Goal: Find specific page/section: Find specific page/section

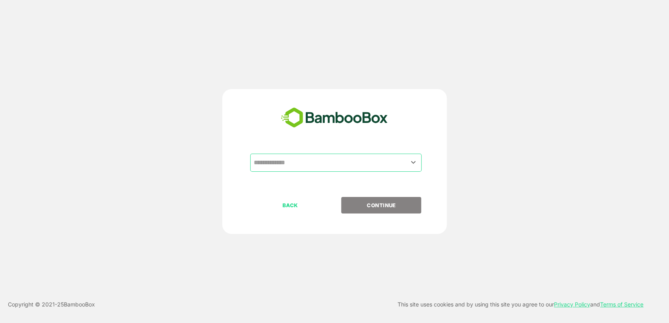
click at [272, 165] on input "text" at bounding box center [336, 162] width 168 height 15
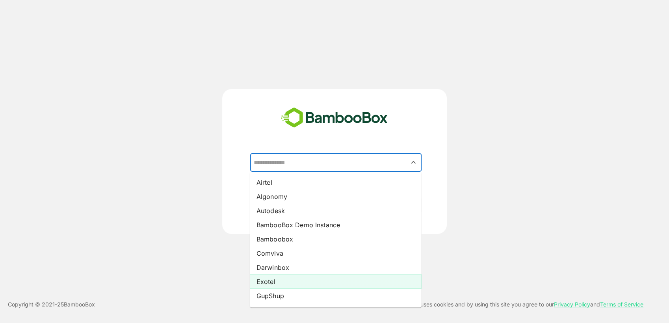
scroll to position [126, 0]
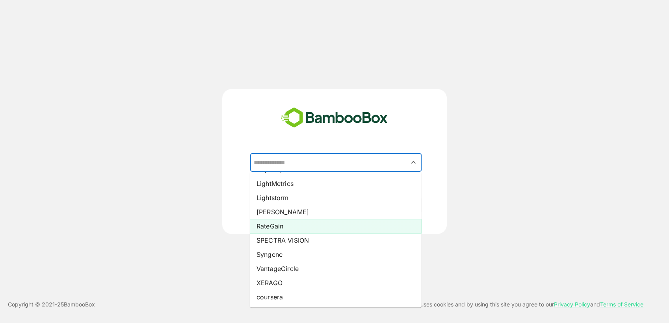
click at [277, 228] on li "RateGain" at bounding box center [335, 226] width 171 height 14
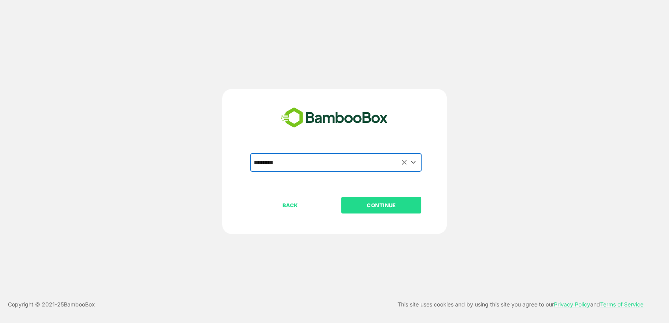
type input "********"
click at [380, 204] on p "CONTINUE" at bounding box center [381, 205] width 79 height 9
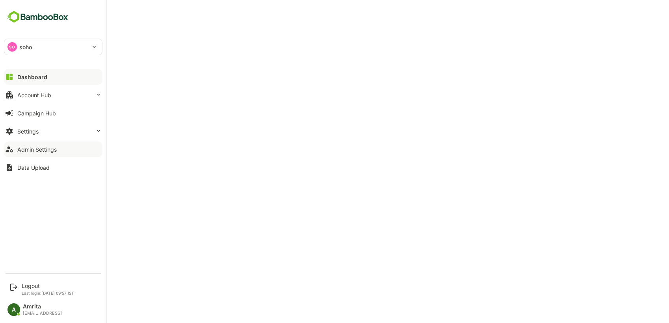
click at [84, 146] on button "Admin Settings" at bounding box center [53, 149] width 98 height 16
click at [27, 92] on div "Account Hub" at bounding box center [34, 95] width 34 height 7
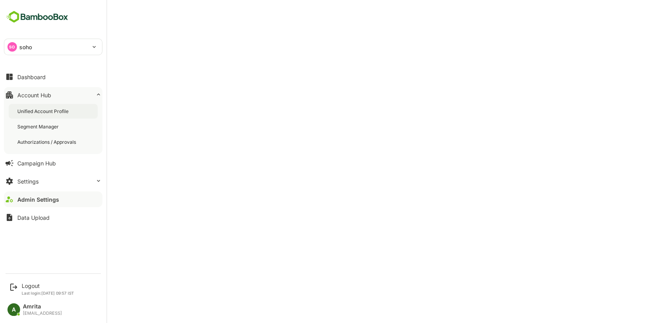
click at [47, 110] on div "Unified Account Profile" at bounding box center [43, 111] width 53 height 7
